Goal: Transaction & Acquisition: Subscribe to service/newsletter

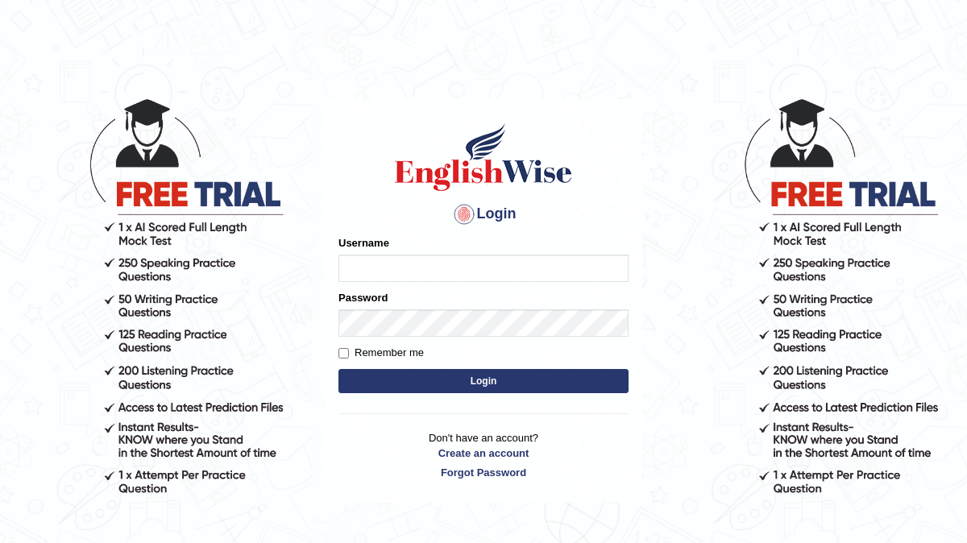
type input "Amini"
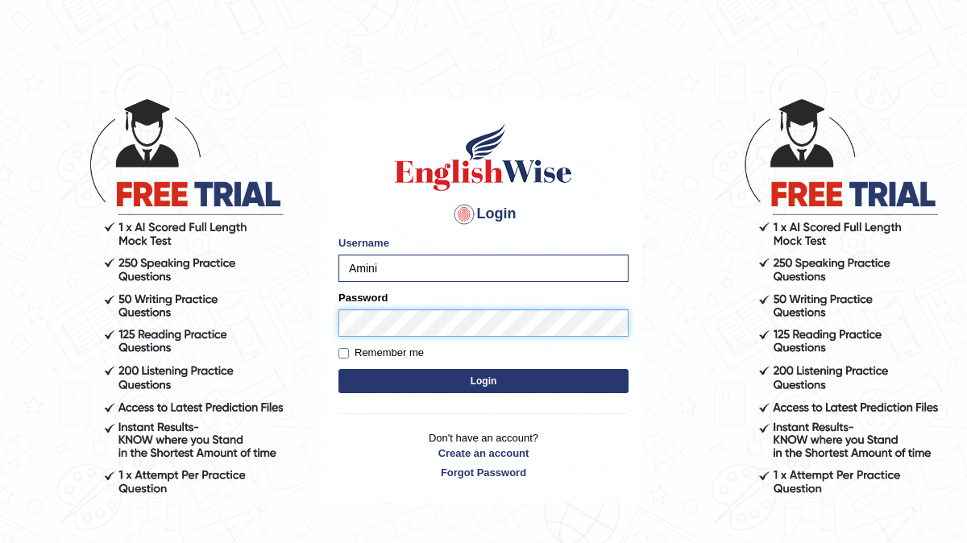
click at [338, 369] on button "Login" at bounding box center [483, 381] width 290 height 24
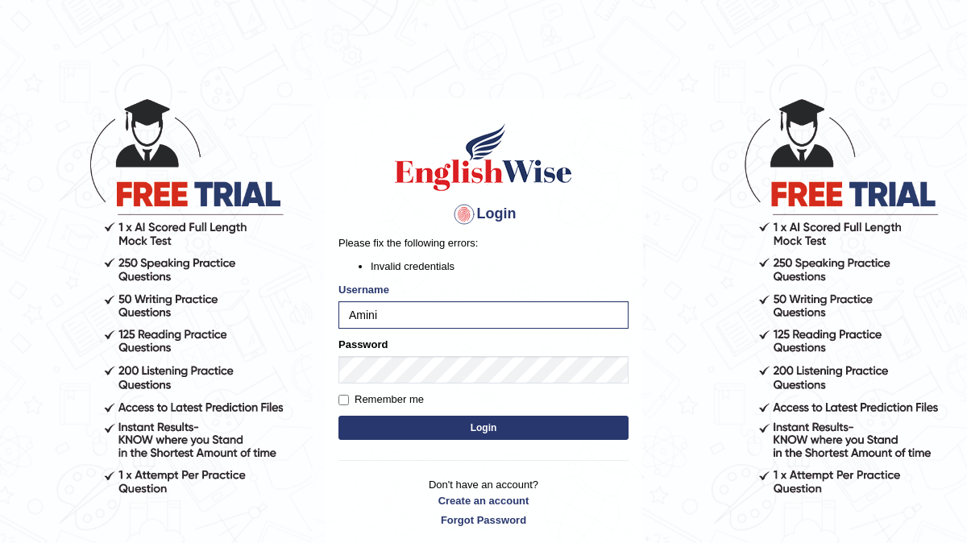
click at [405, 428] on button "Login" at bounding box center [483, 428] width 290 height 24
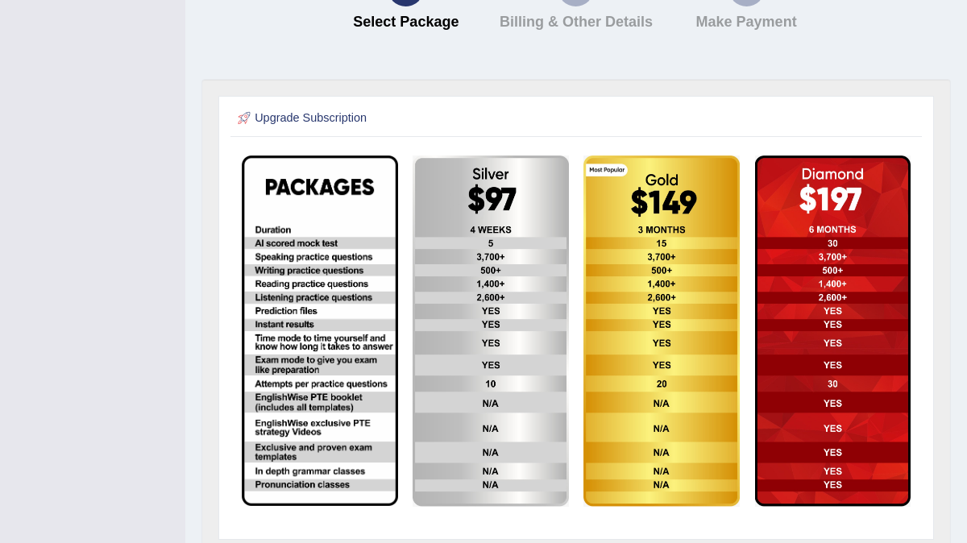
scroll to position [415, 0]
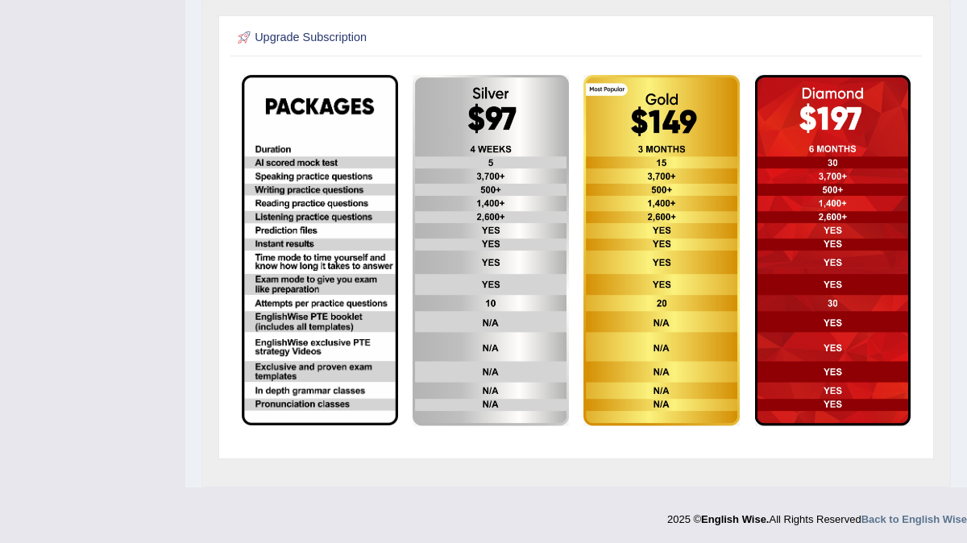
click at [666, 349] on img at bounding box center [661, 251] width 156 height 352
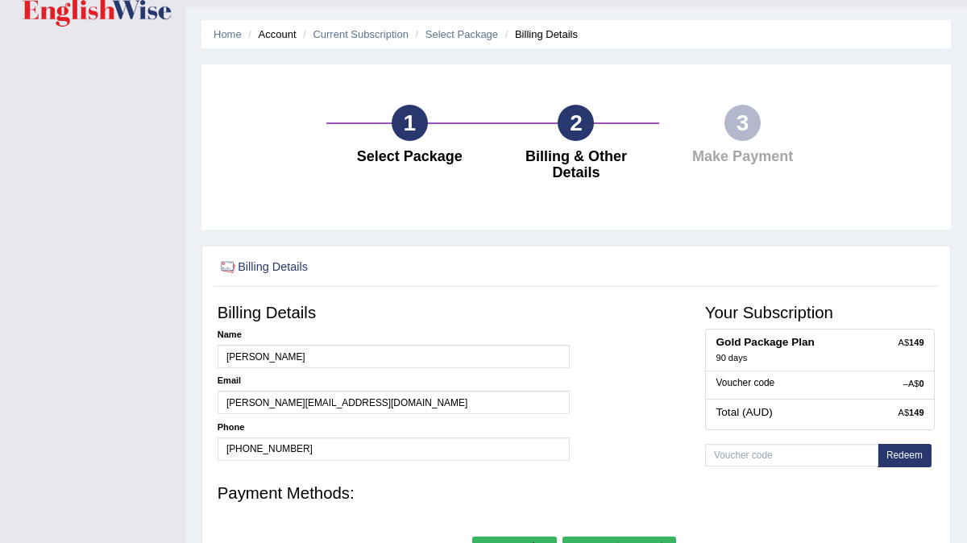
scroll to position [41, 0]
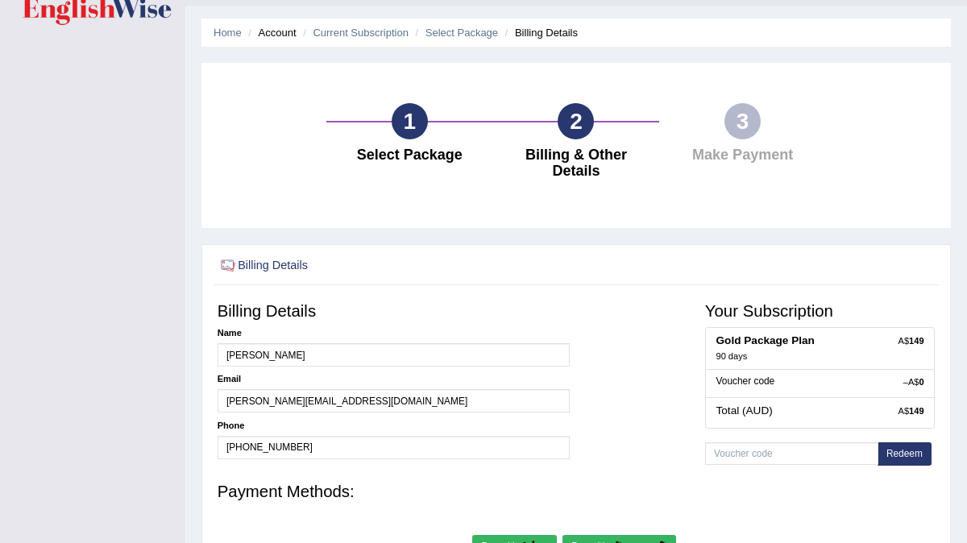
click at [820, 376] on h5 "Voucher code" at bounding box center [820, 381] width 208 height 10
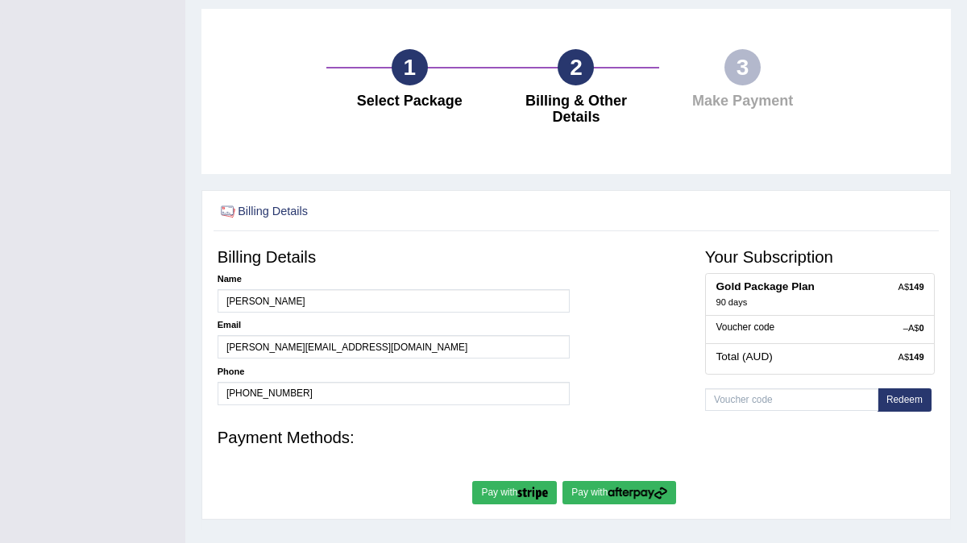
scroll to position [0, 0]
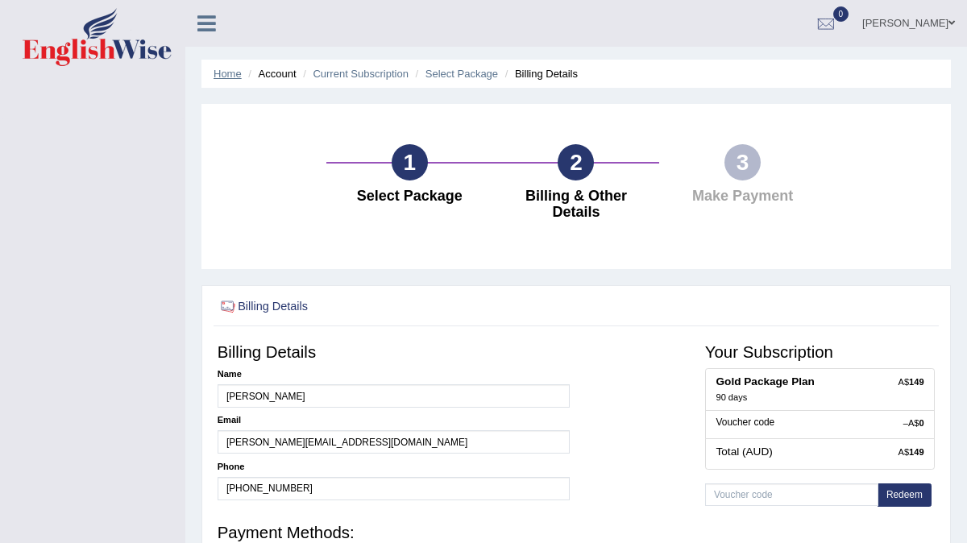
click at [233, 74] on link "Home" at bounding box center [228, 74] width 28 height 12
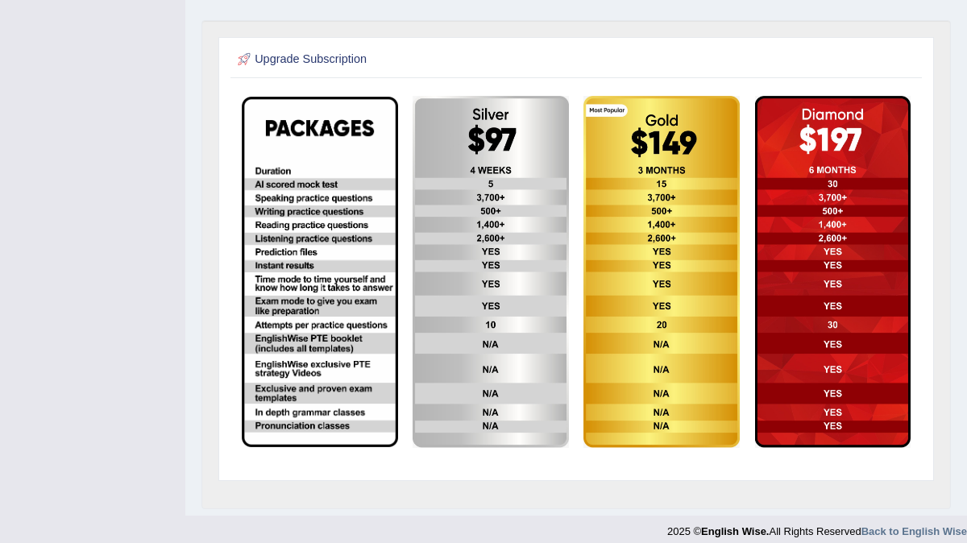
scroll to position [280, 0]
